Goal: Find specific page/section: Find specific page/section

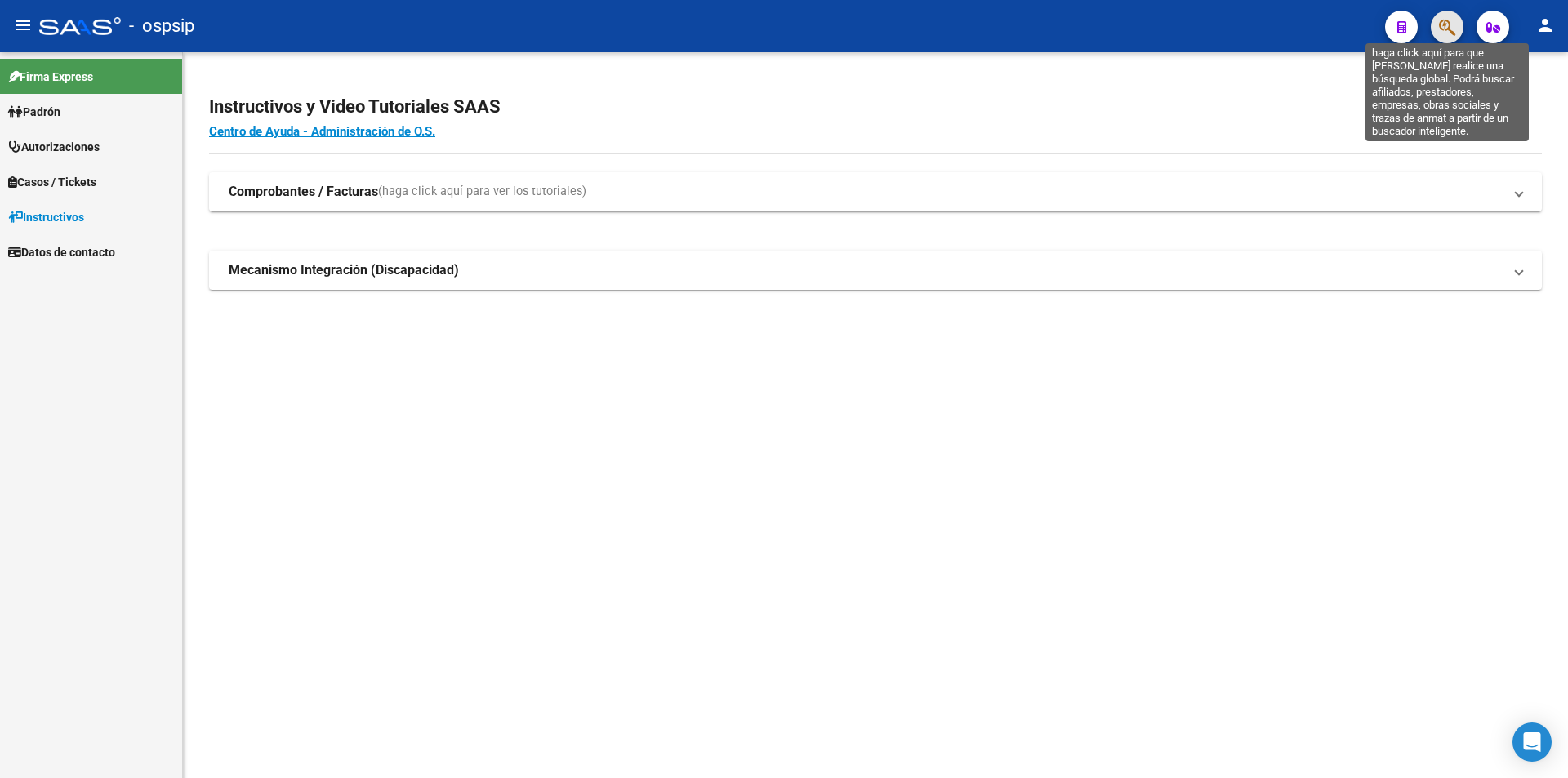
click at [1444, 26] on icon "button" at bounding box center [1447, 27] width 17 height 19
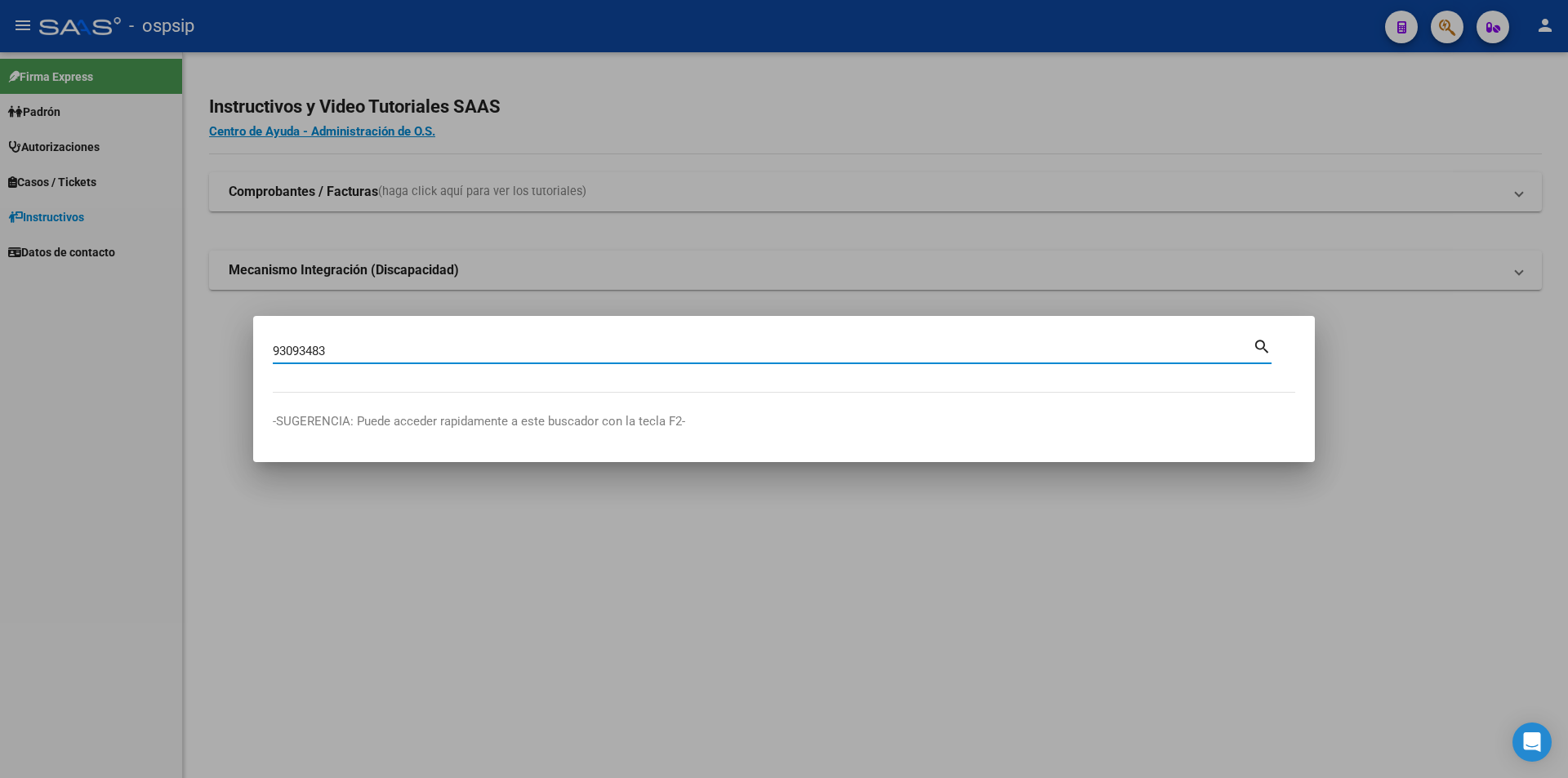
type input "93093483"
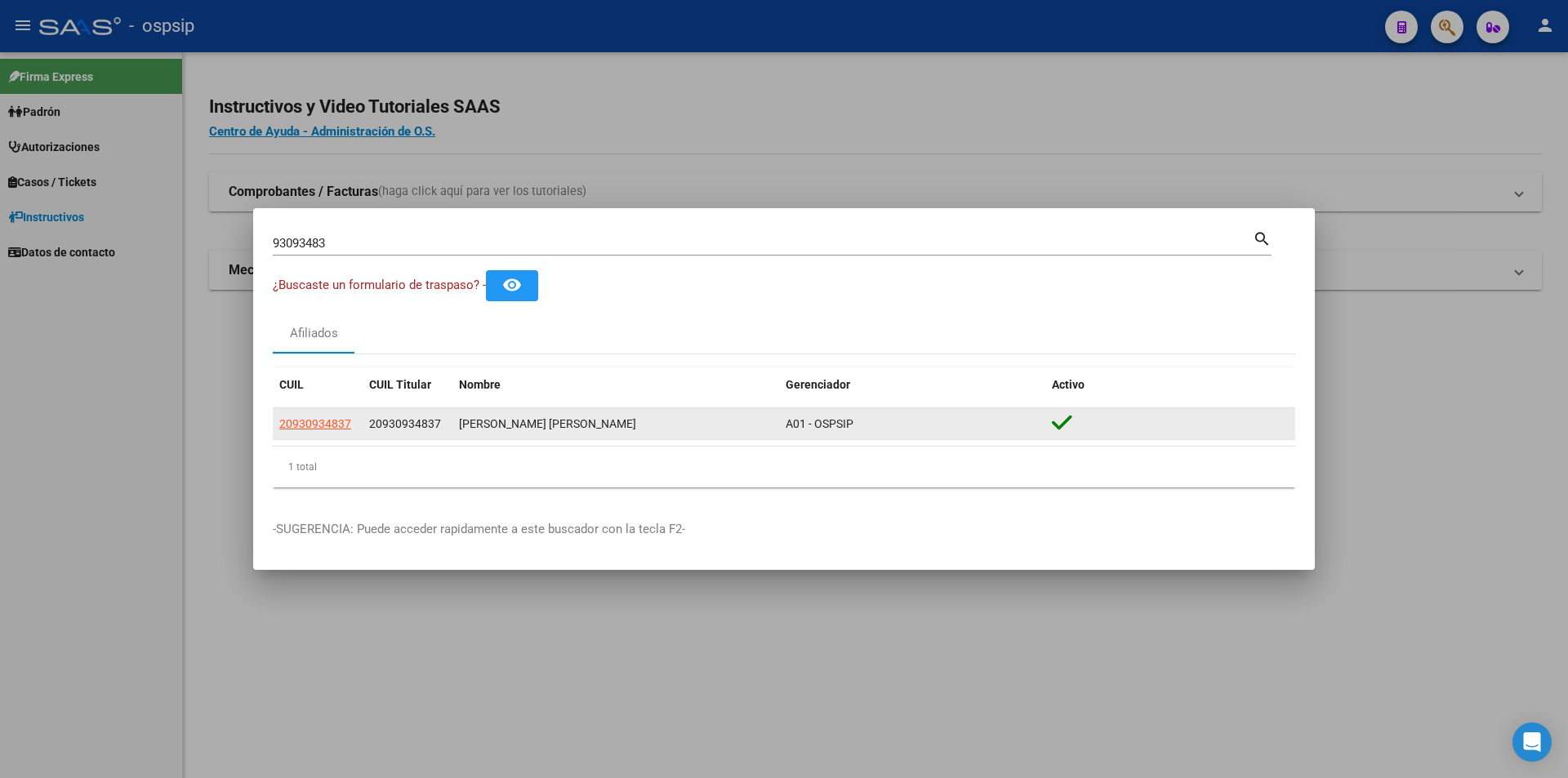
click at [355, 428] on div "20930934837" at bounding box center [317, 424] width 77 height 19
click at [346, 421] on span "20930934837" at bounding box center [315, 423] width 72 height 13
type textarea "20930934837"
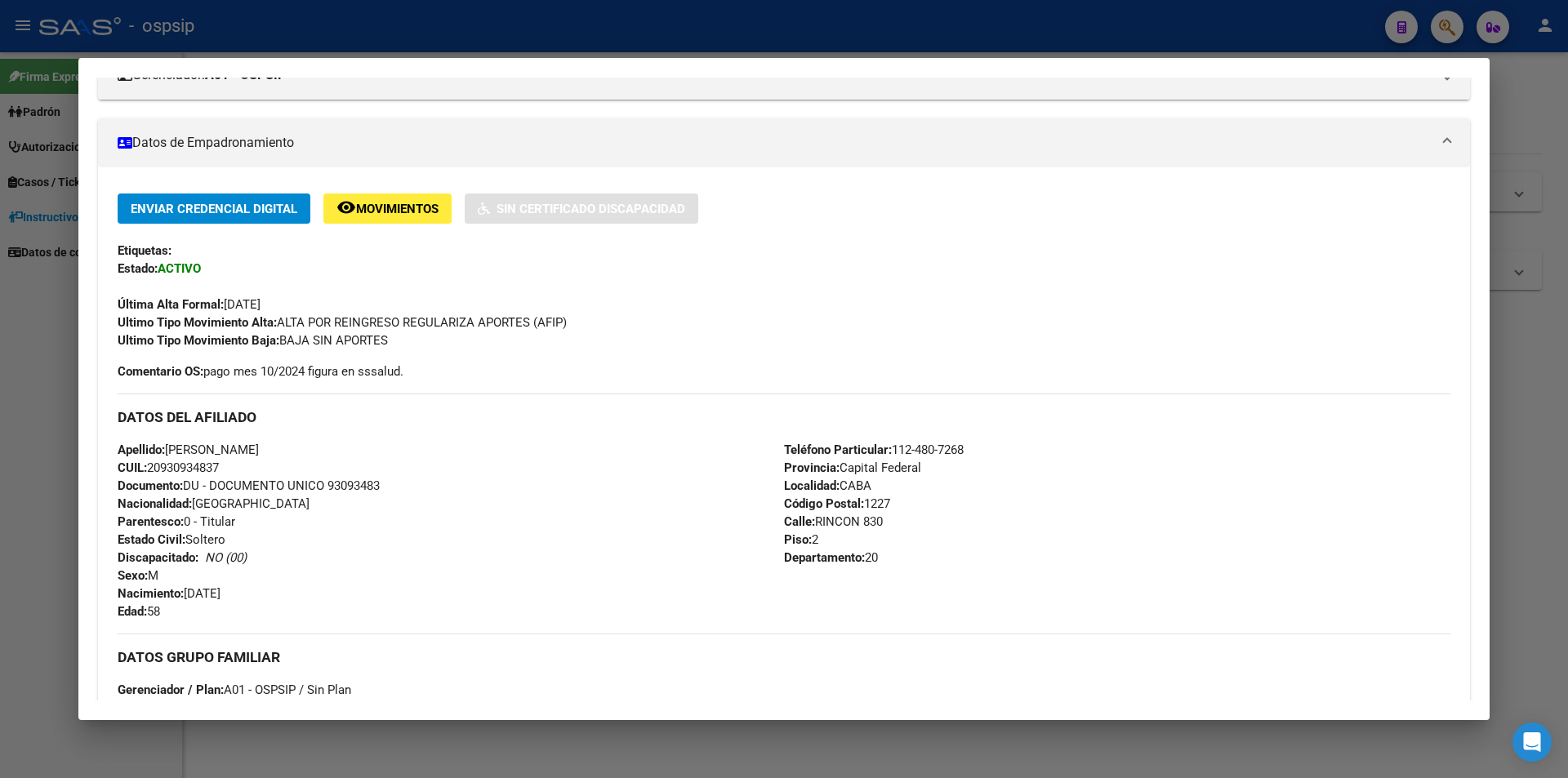
scroll to position [245, 0]
drag, startPoint x: 329, startPoint y: 482, endPoint x: 397, endPoint y: 484, distance: 68.0
click at [397, 484] on div "Apellido: [PERSON_NAME] CUIL: 20930934837 Documento: DU - DOCUMENTO UNICO 93093…" at bounding box center [450, 530] width 666 height 180
copy span "93093483"
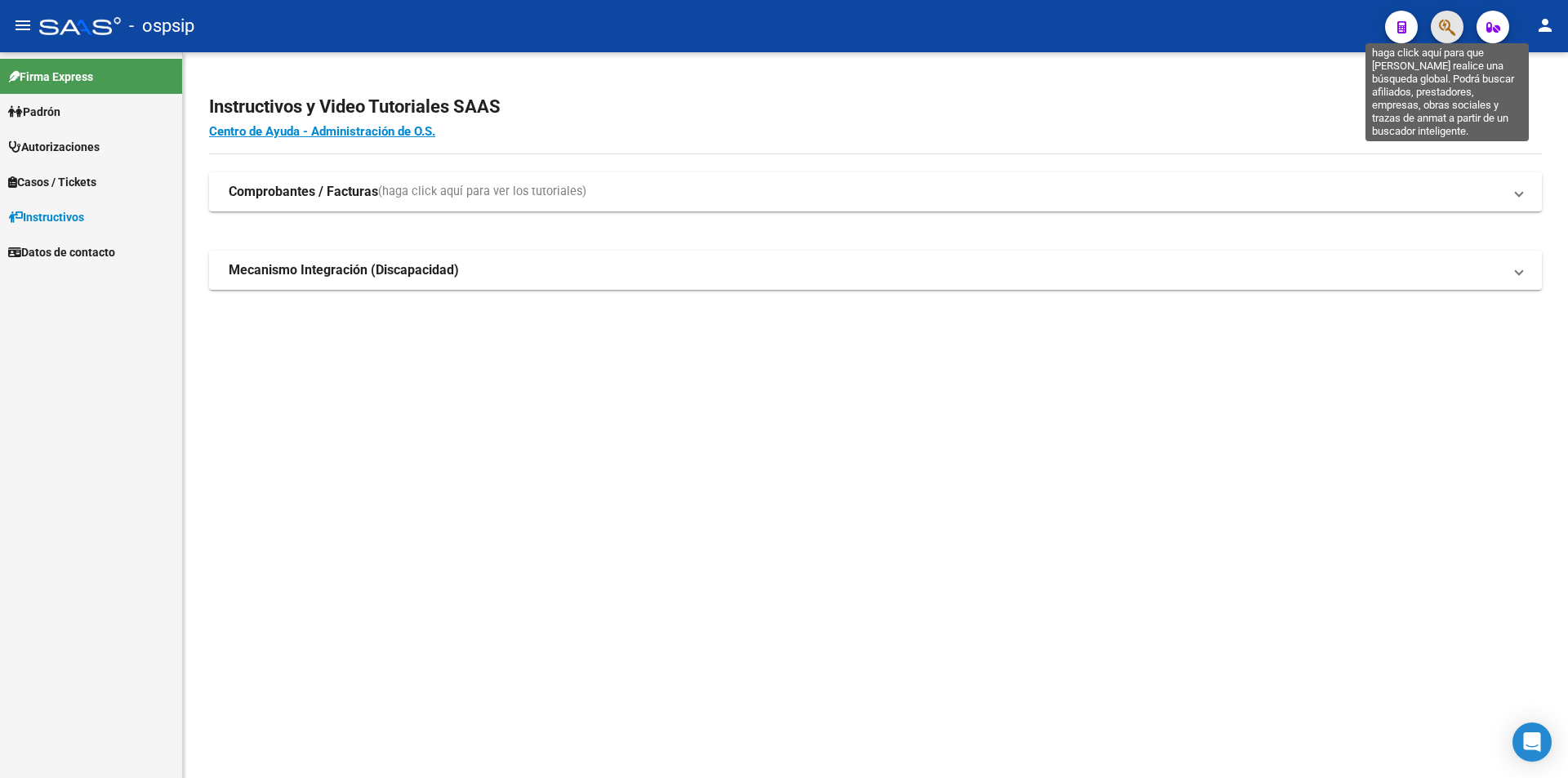
click at [1446, 37] on icon "button" at bounding box center [1447, 27] width 17 height 19
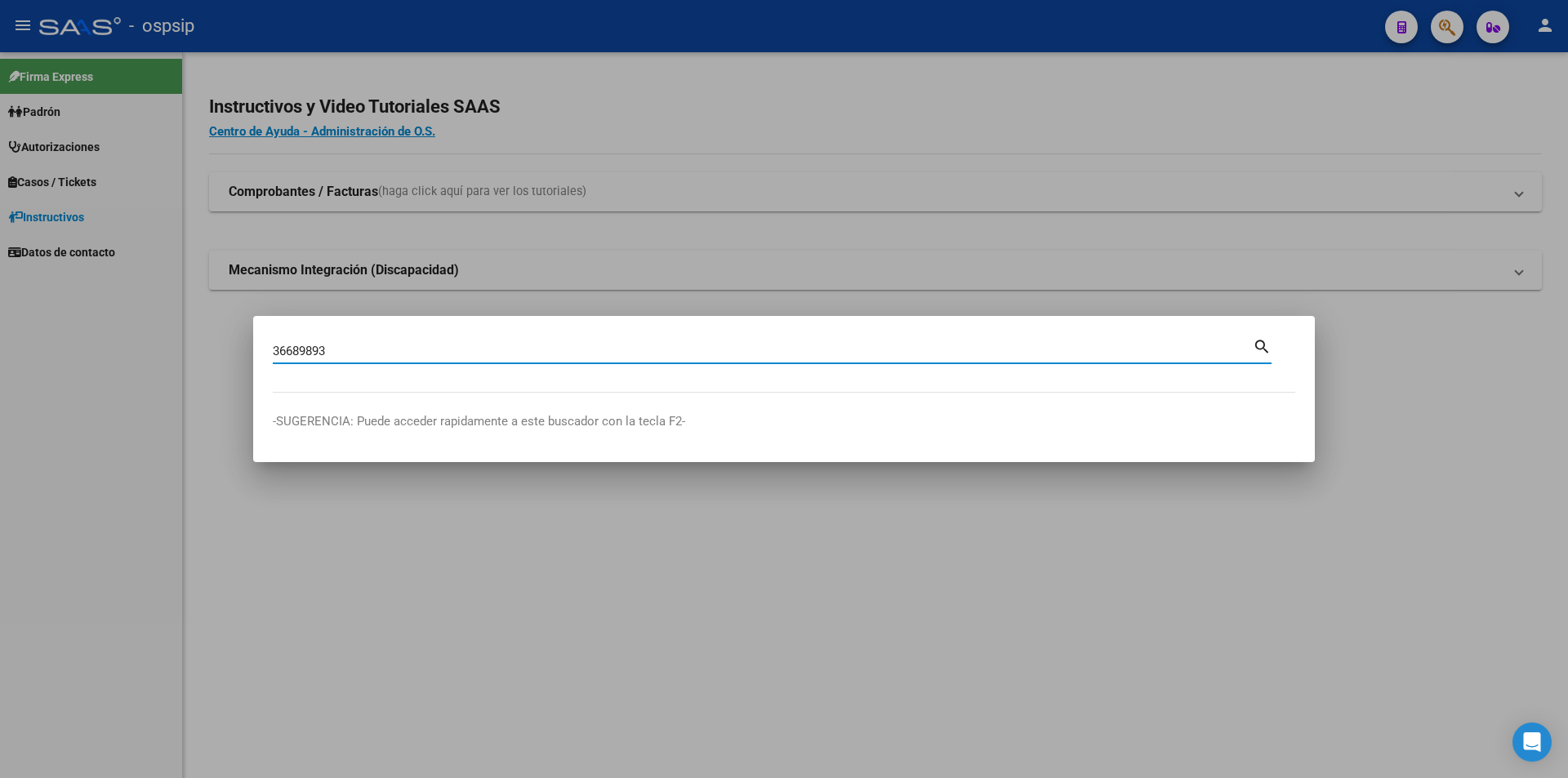
type input "36689893"
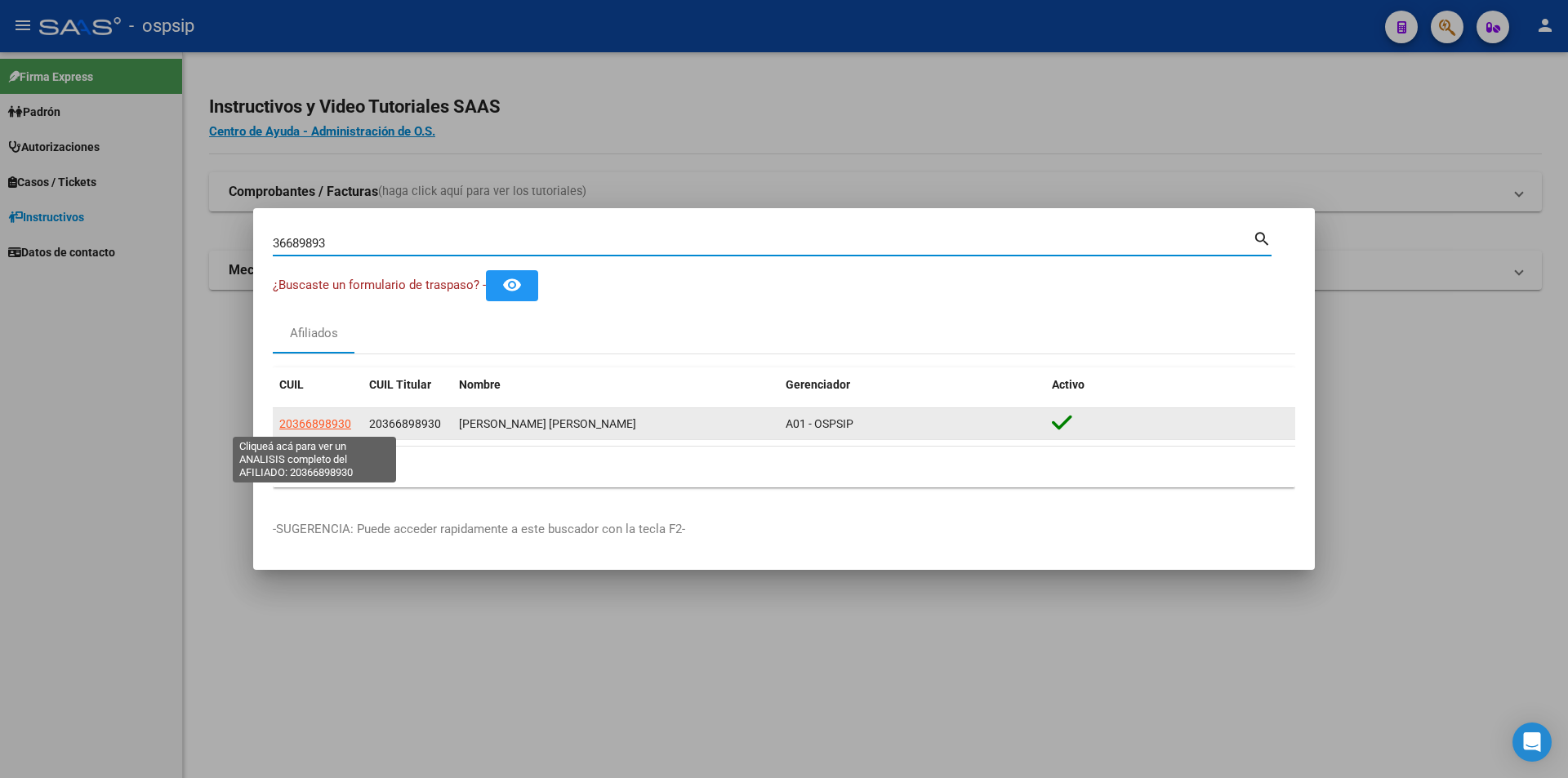
click at [315, 429] on span "20366898930" at bounding box center [315, 423] width 72 height 13
type textarea "20366898930"
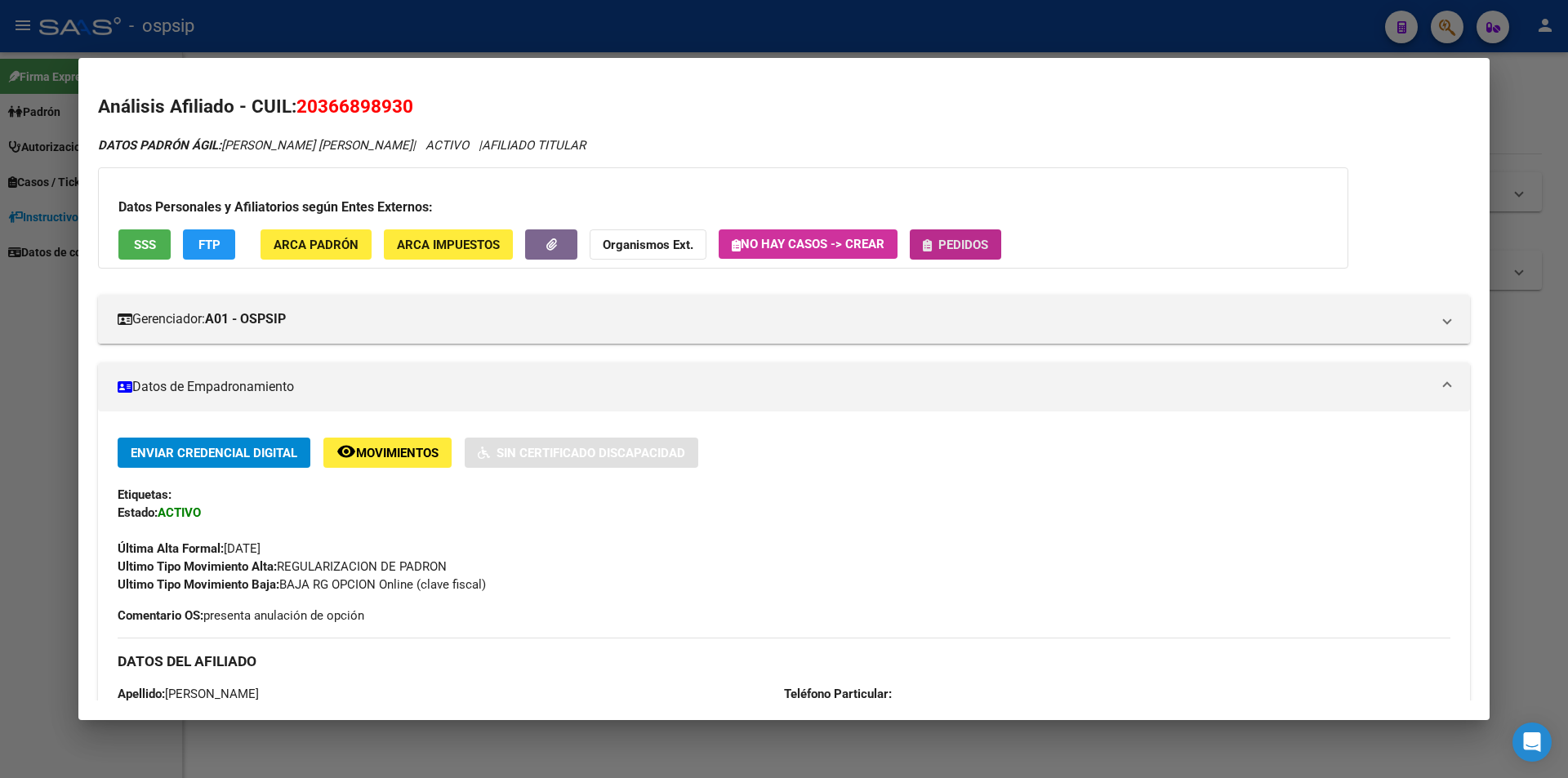
click at [957, 245] on span "Pedidos" at bounding box center [963, 245] width 50 height 15
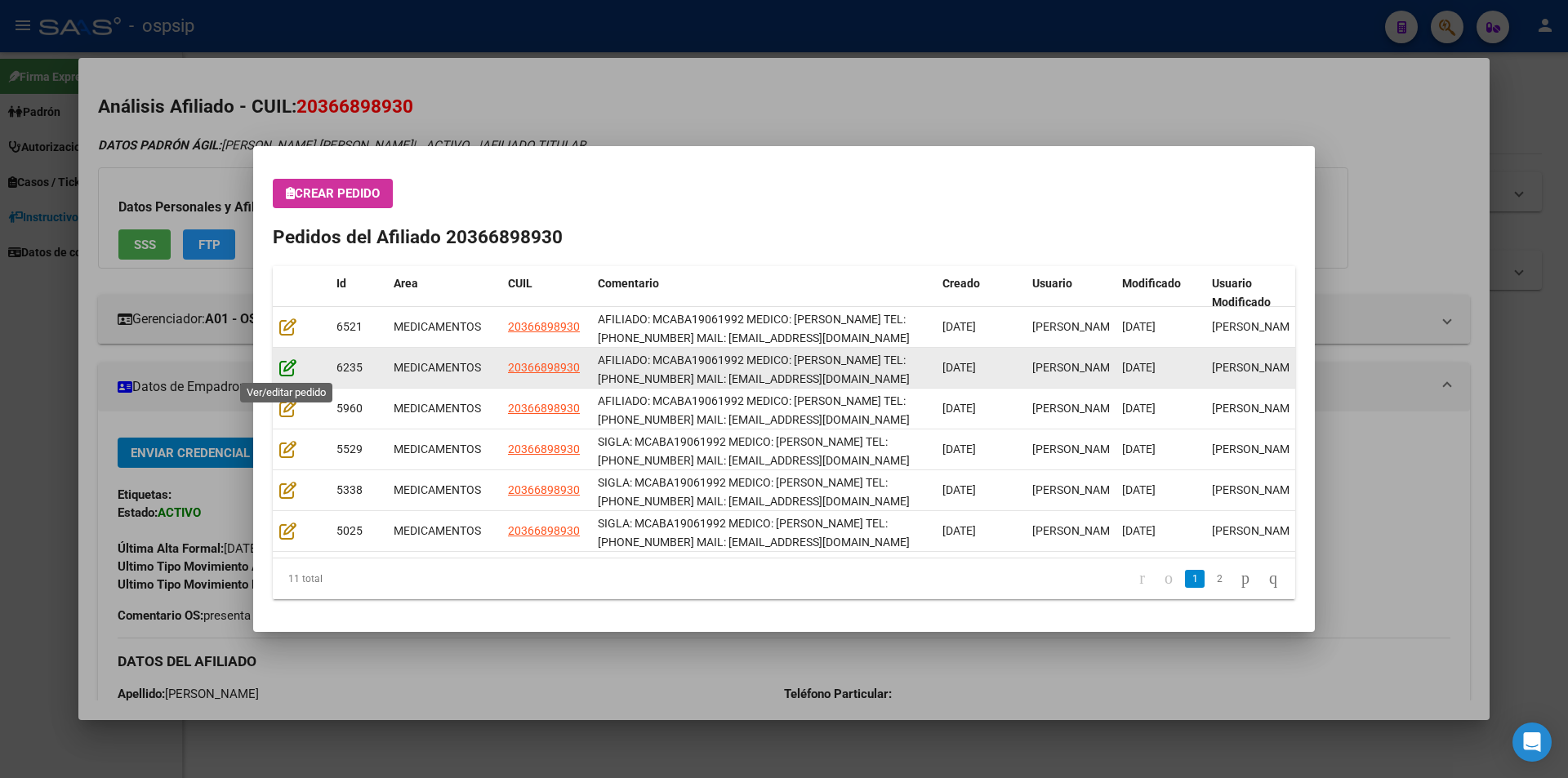
click at [286, 375] on icon at bounding box center [287, 367] width 18 height 18
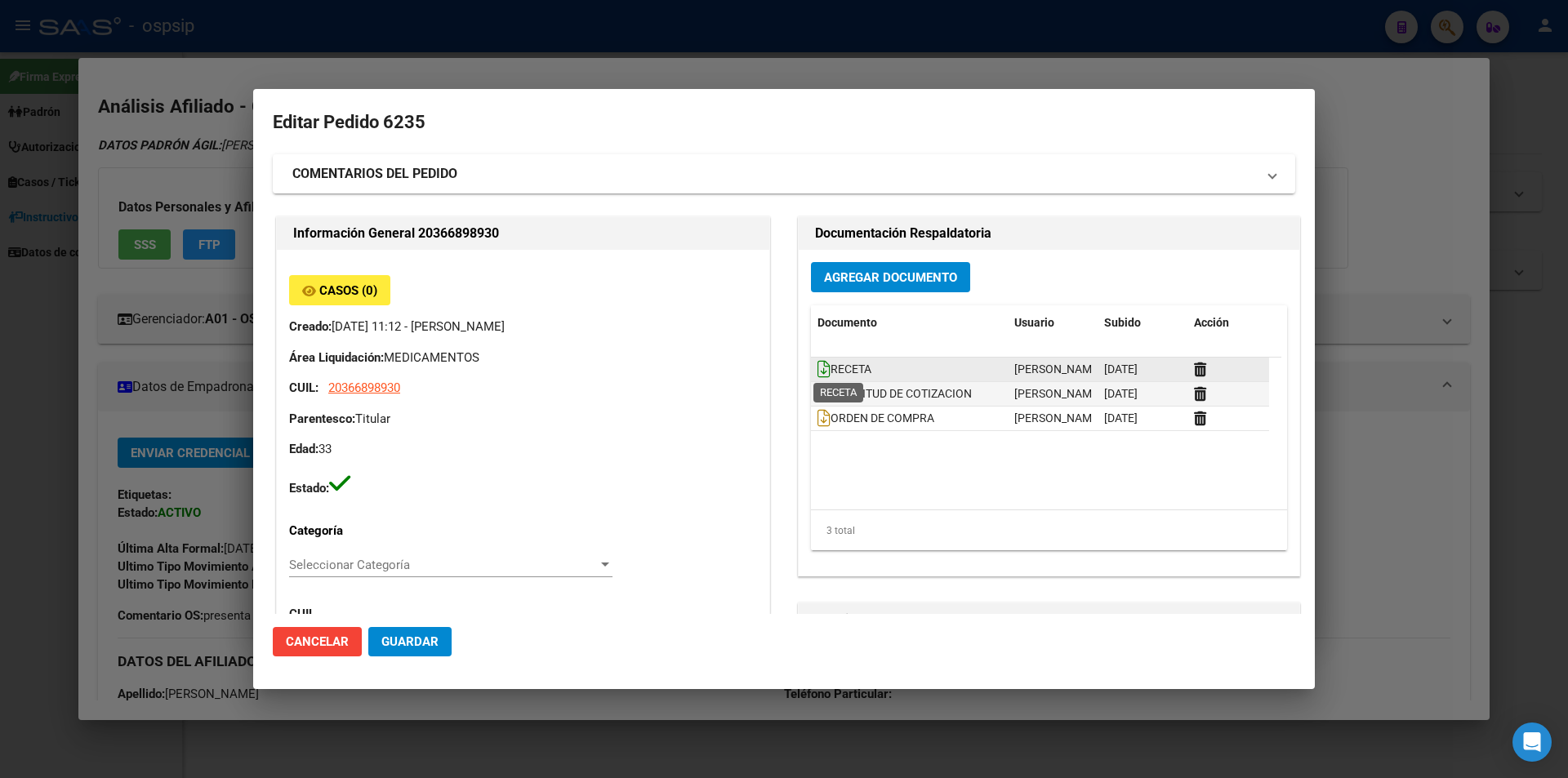
click at [817, 370] on icon at bounding box center [823, 369] width 13 height 18
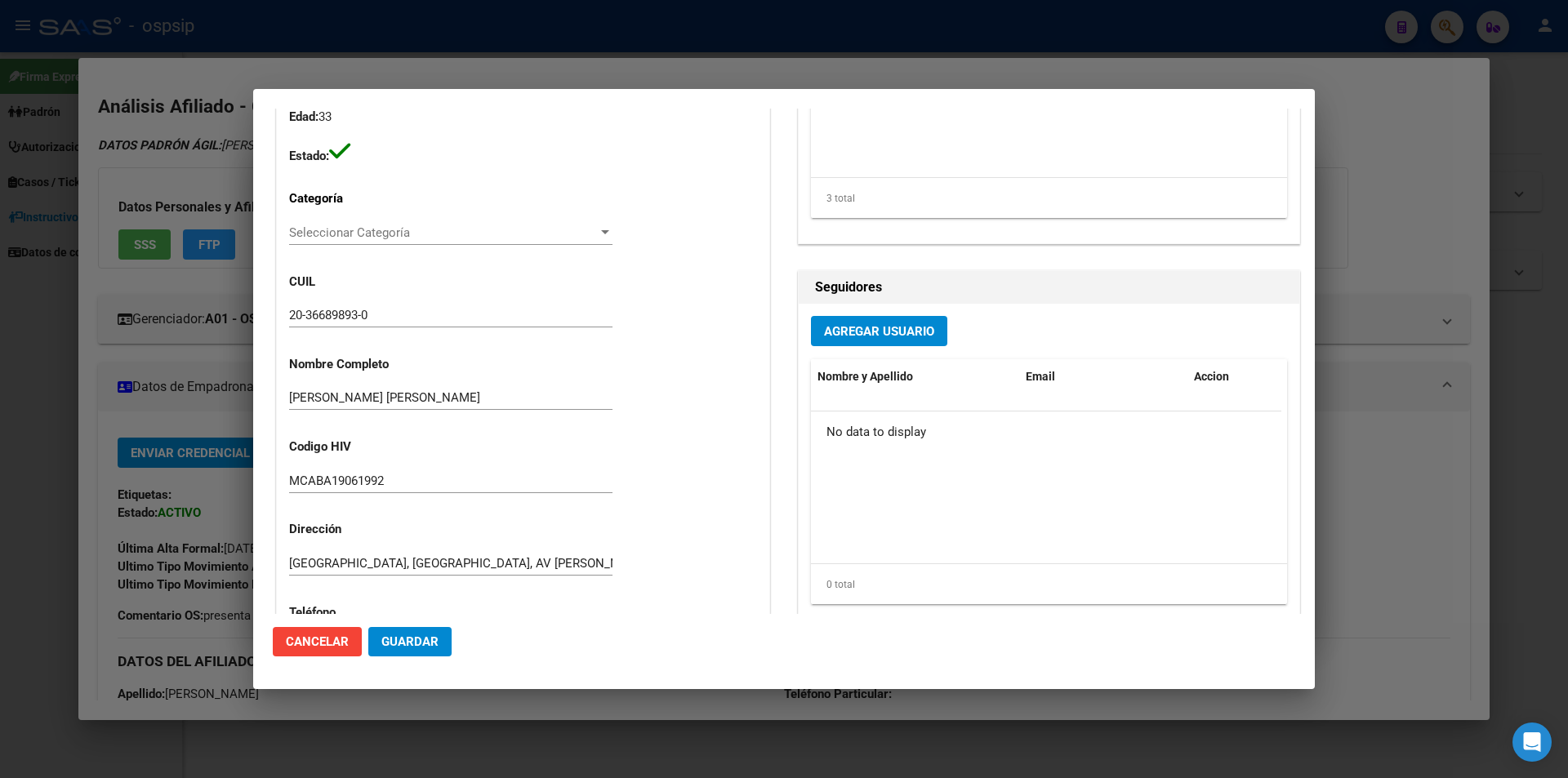
scroll to position [145, 0]
